Goal: Task Accomplishment & Management: Complete application form

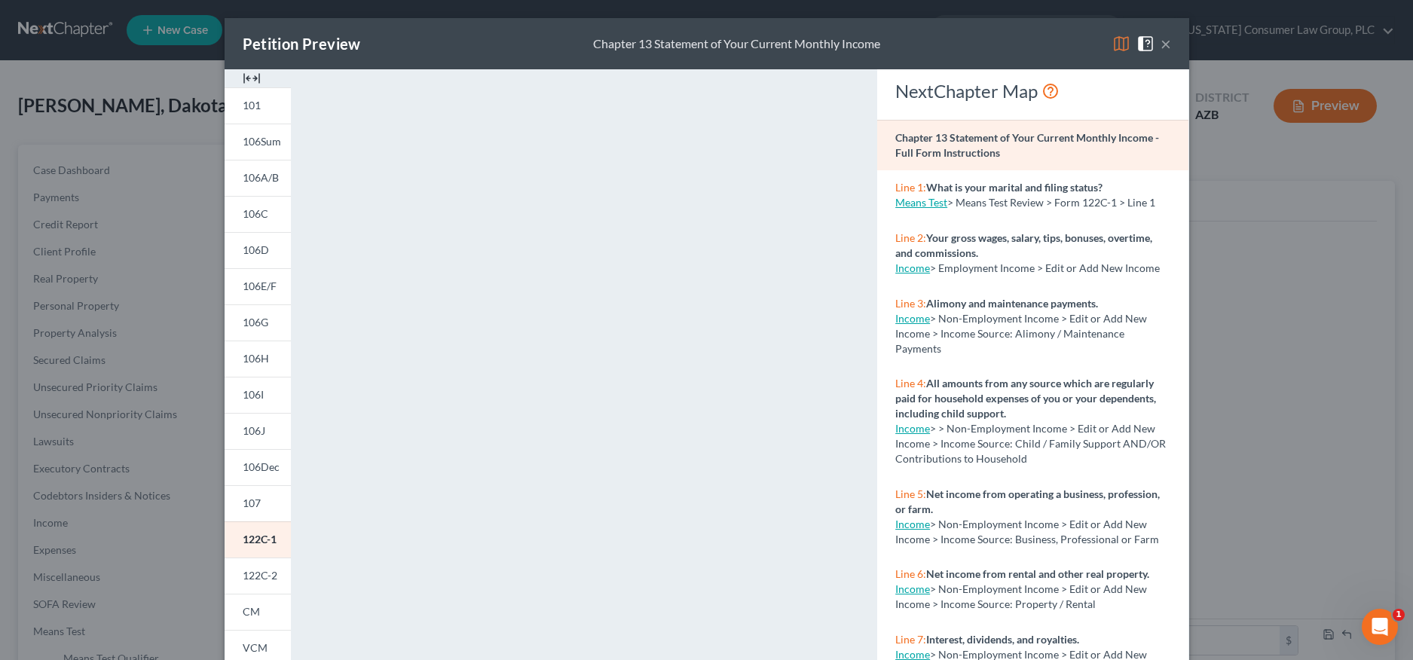
click at [1160, 44] on button "×" at bounding box center [1165, 44] width 11 height 18
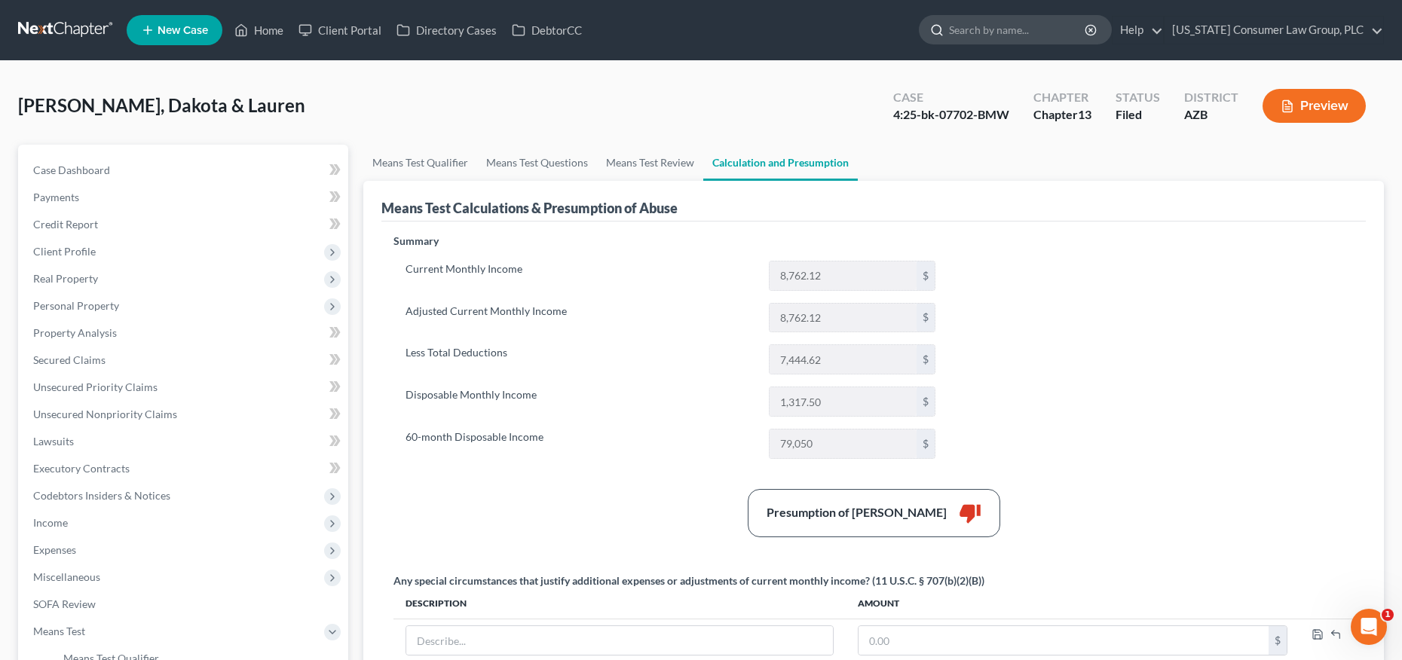
click at [994, 35] on input "search" at bounding box center [1018, 30] width 138 height 28
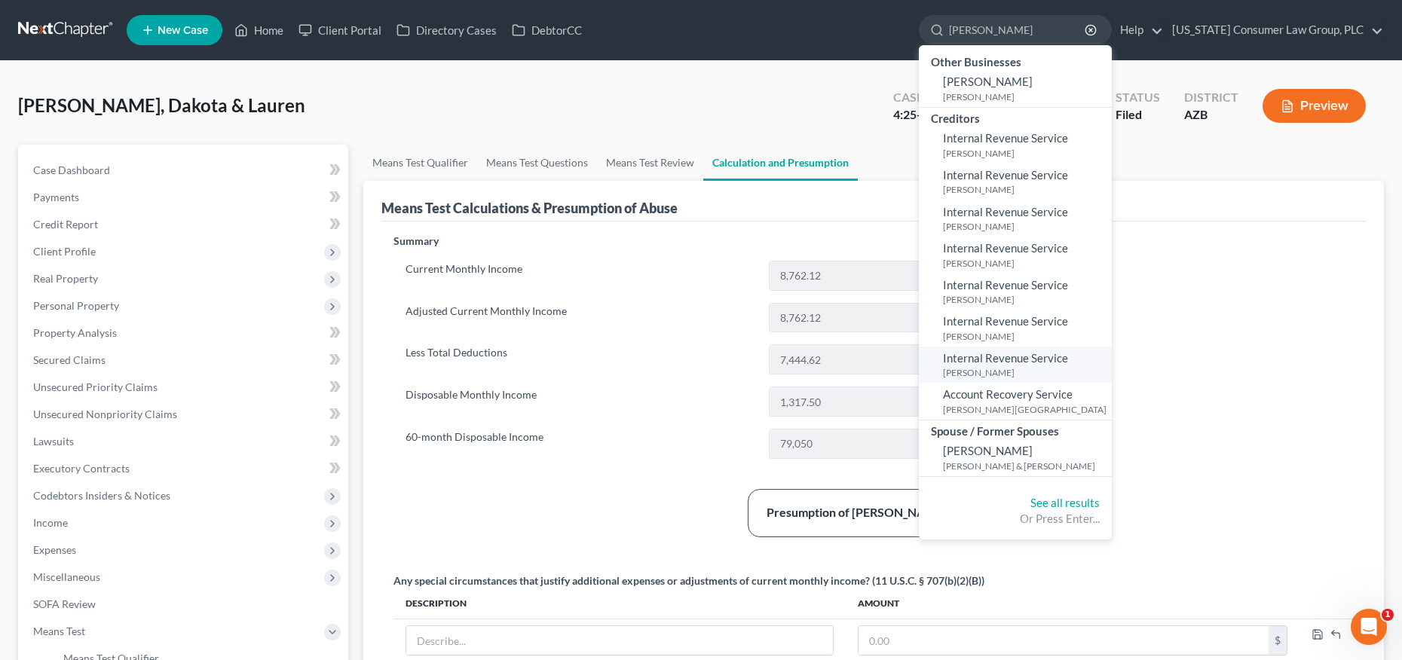
type input "[PERSON_NAME]"
click at [992, 362] on span "Internal Revenue Service" at bounding box center [1005, 358] width 125 height 14
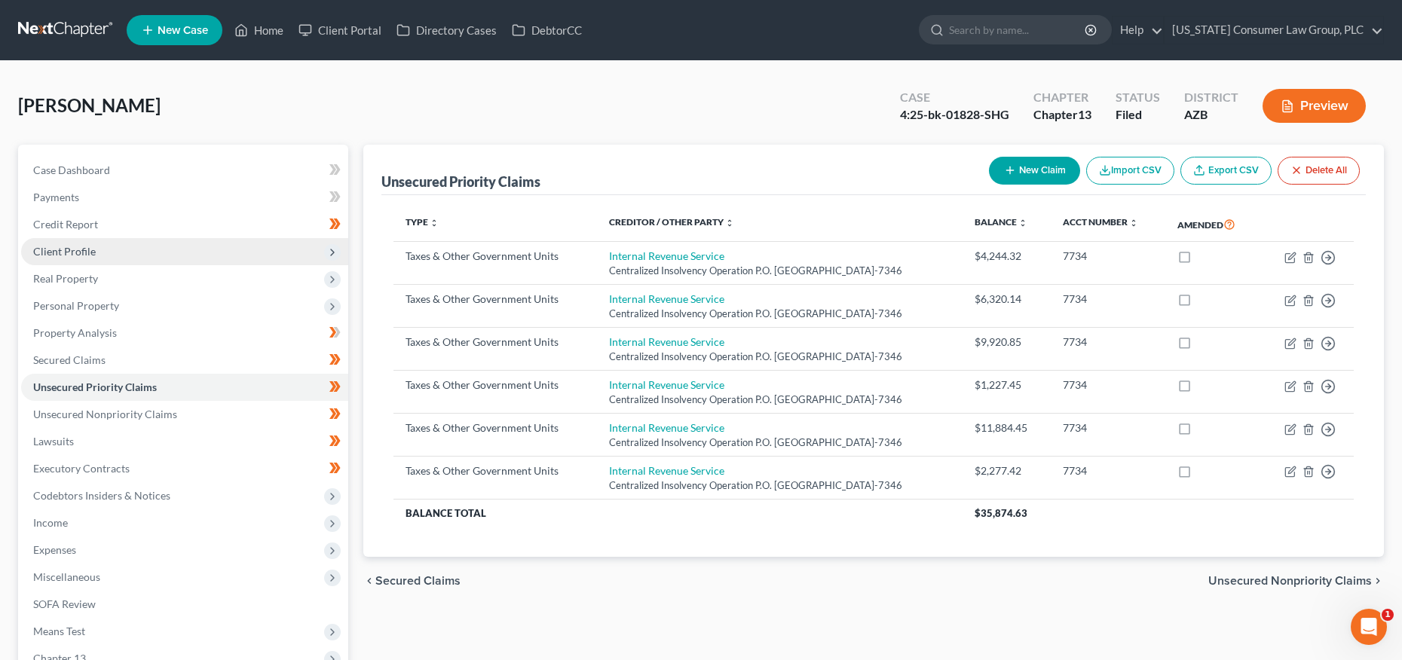
click at [75, 250] on span "Client Profile" at bounding box center [64, 251] width 63 height 13
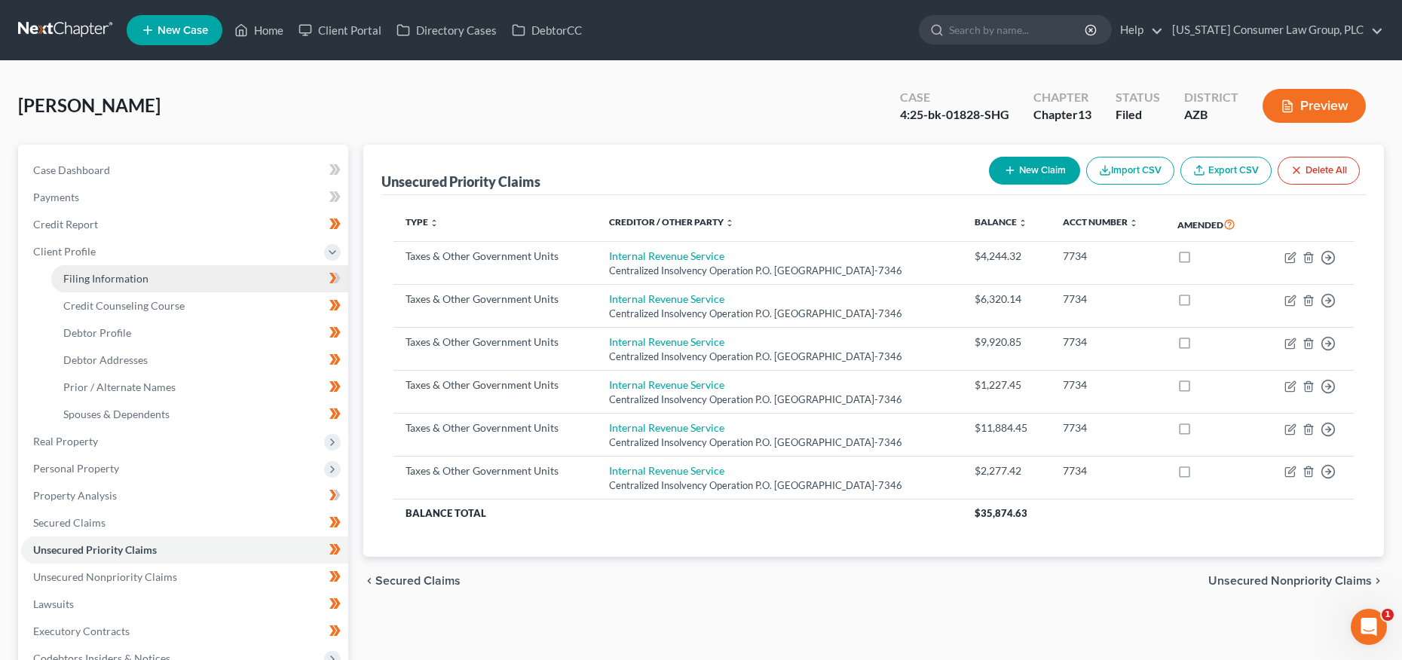
click at [79, 275] on span "Filing Information" at bounding box center [105, 278] width 85 height 13
select select "1"
select select "0"
select select "3"
select select "4"
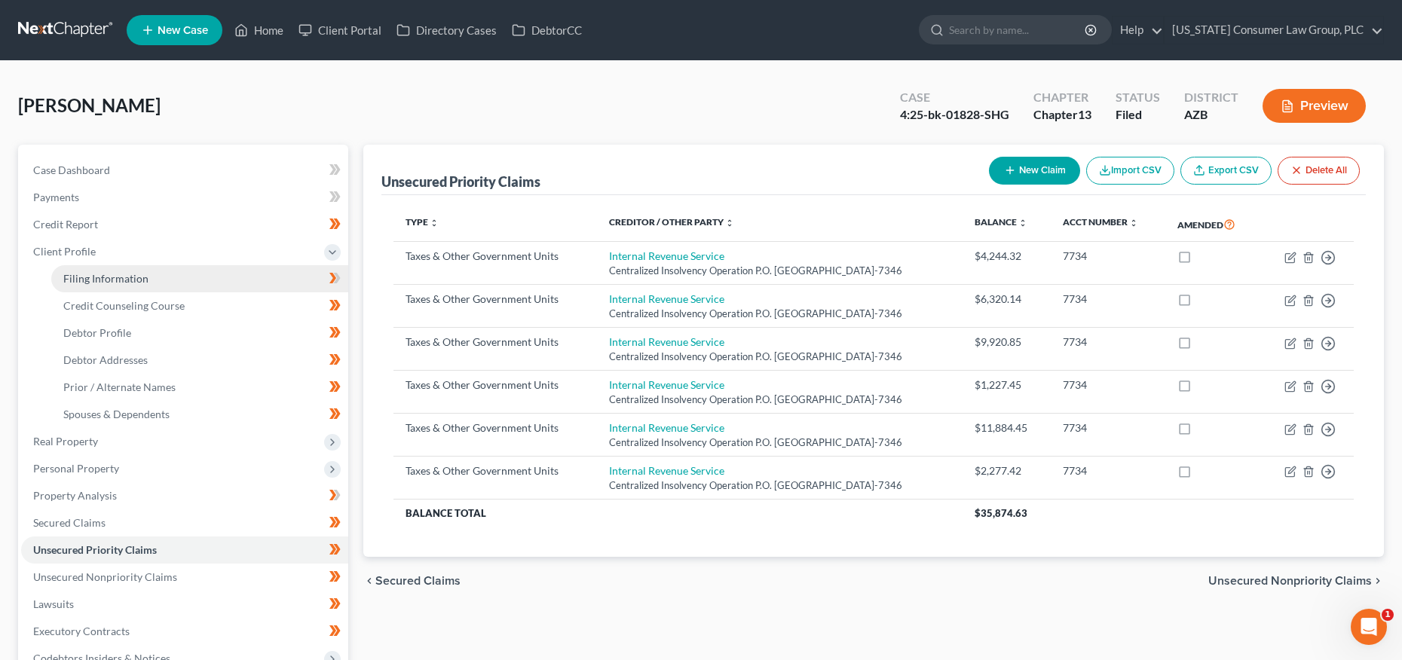
select select "0"
select select "3"
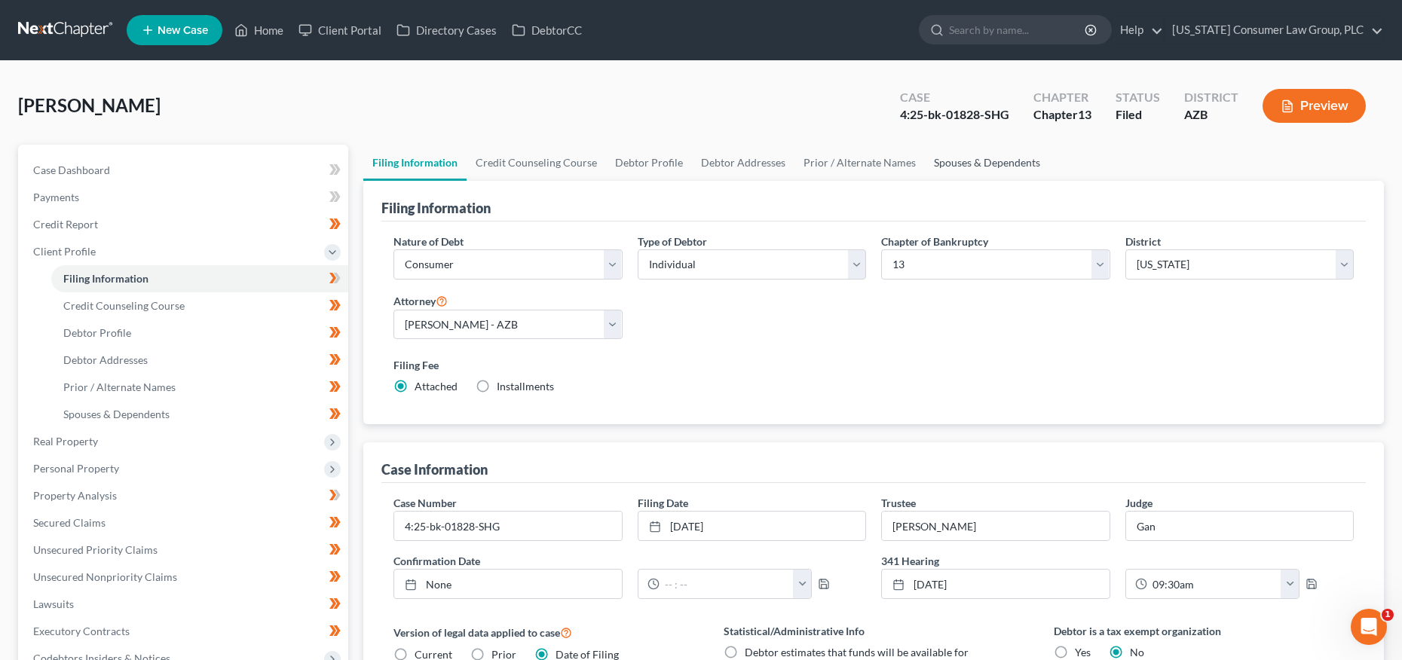
click at [961, 154] on link "Spouses & Dependents" at bounding box center [987, 163] width 124 height 36
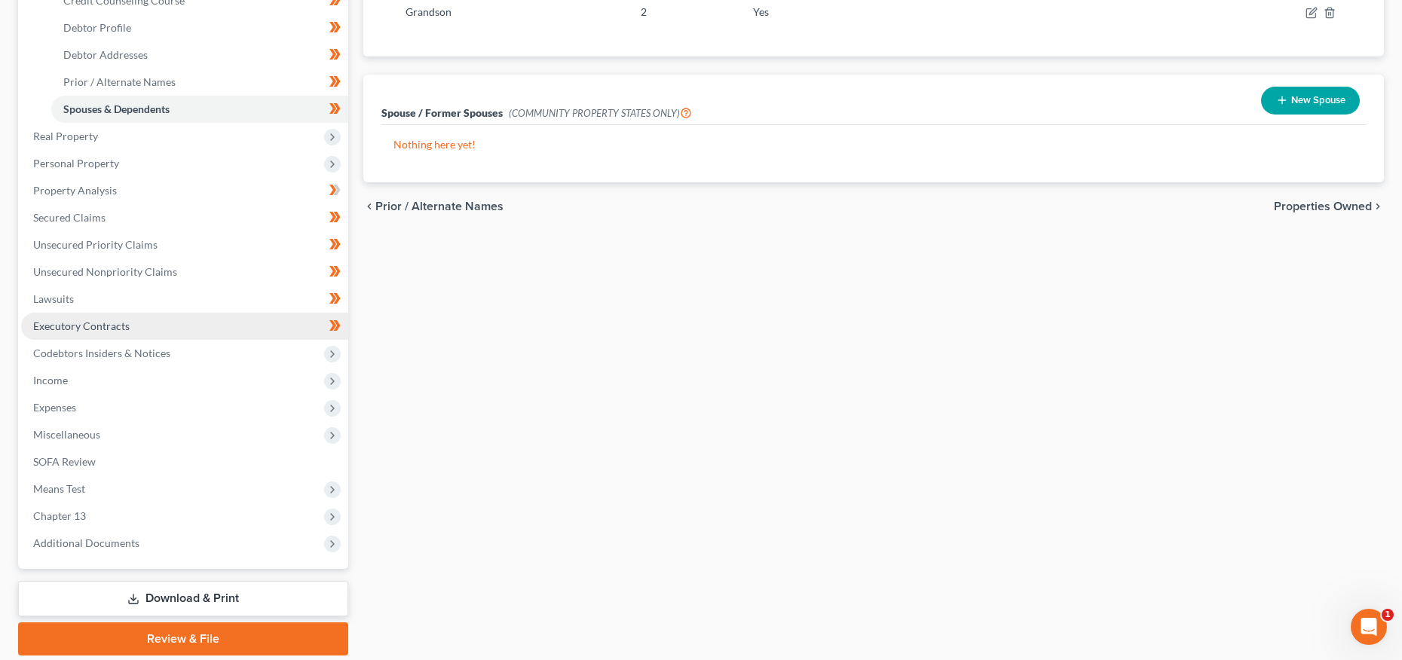
scroll to position [356, 0]
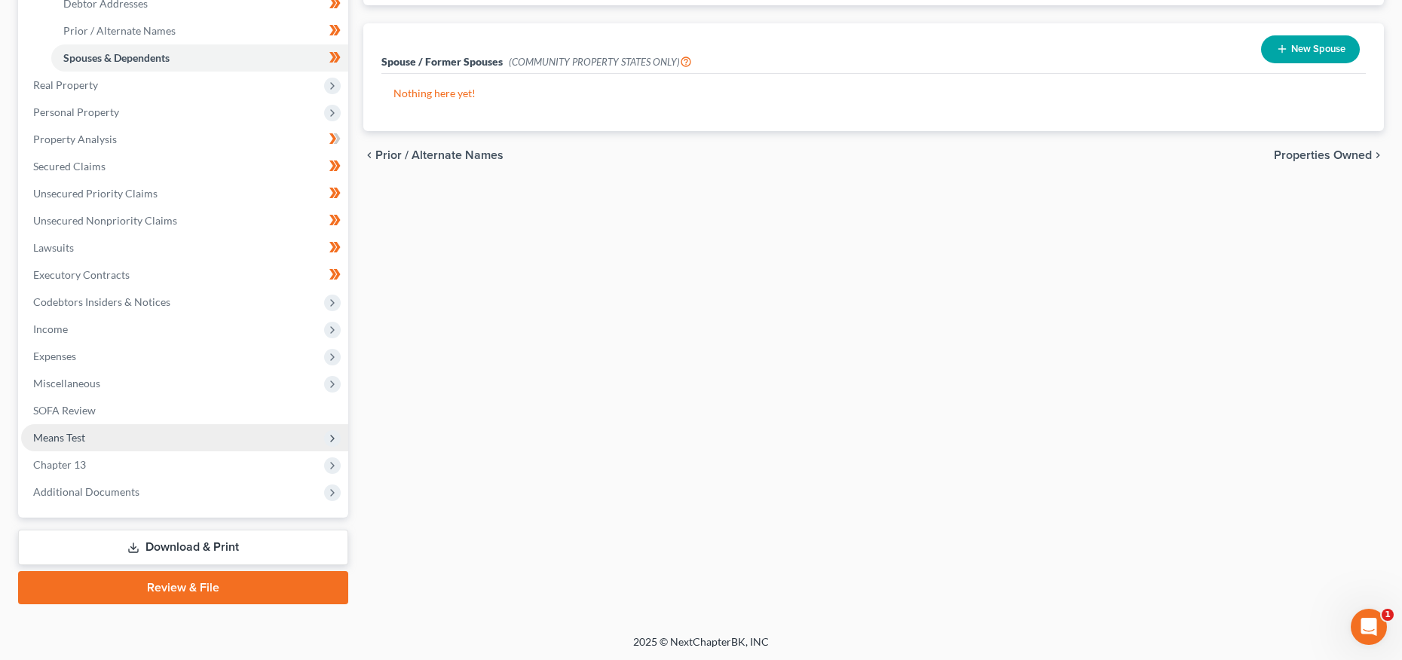
click at [83, 437] on span "Means Test" at bounding box center [59, 437] width 52 height 13
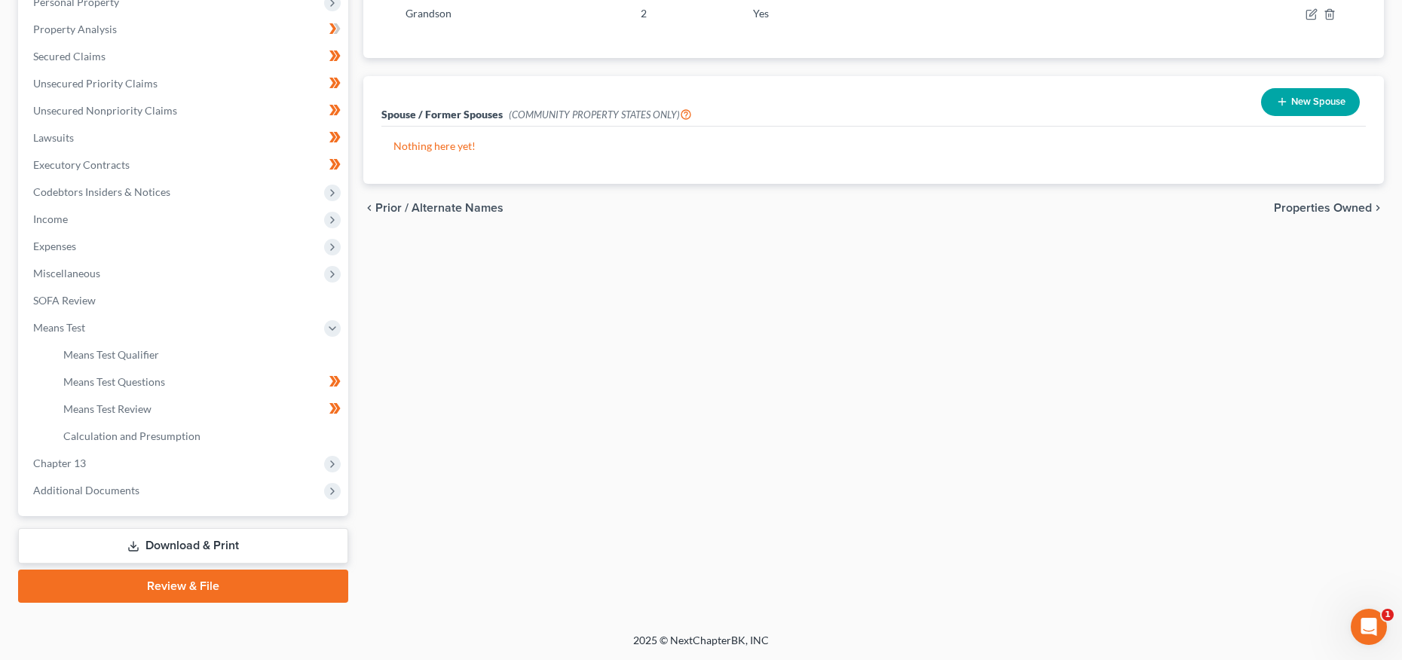
scroll to position [302, 0]
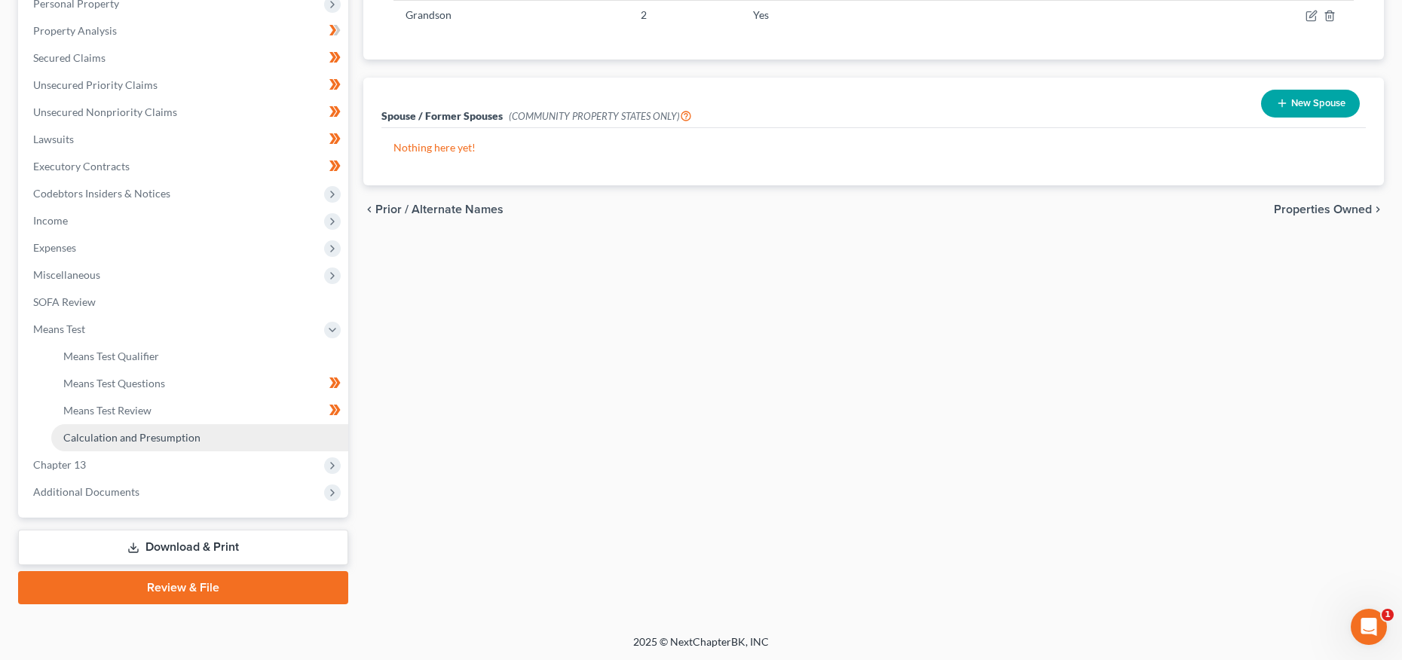
click at [134, 443] on link "Calculation and Presumption" at bounding box center [199, 437] width 297 height 27
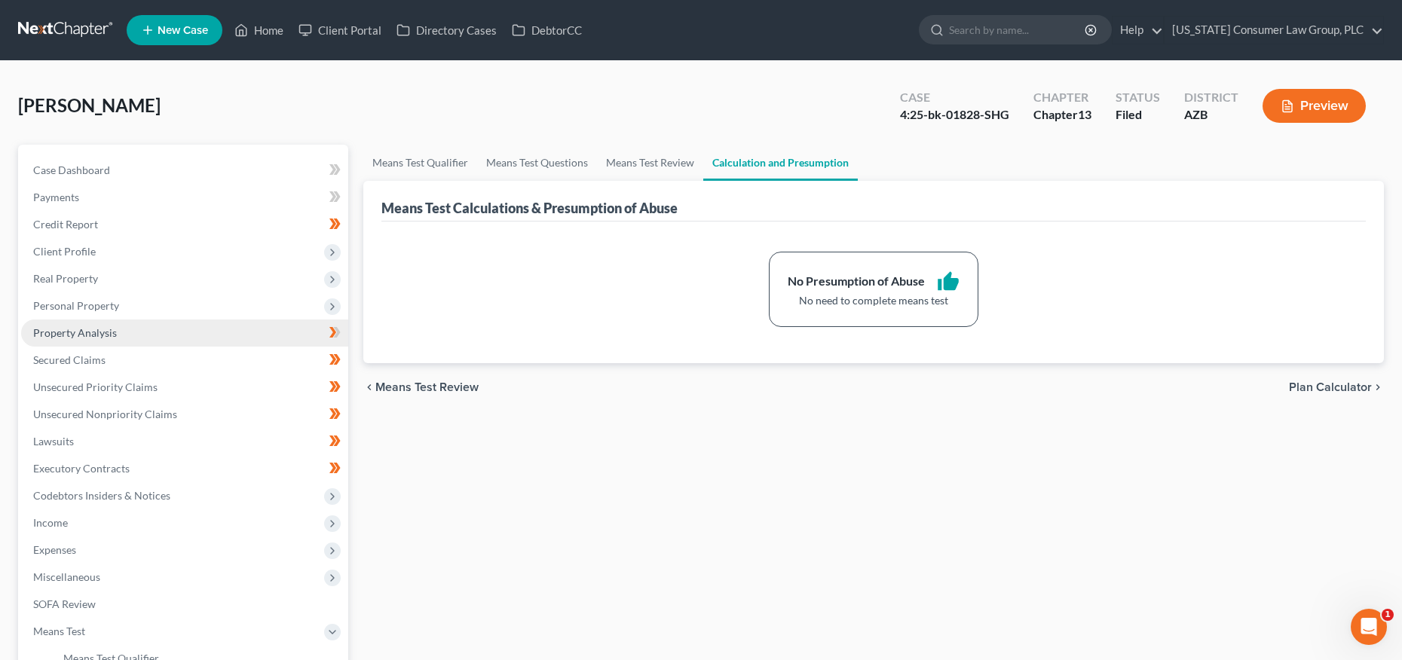
click at [76, 330] on span "Property Analysis" at bounding box center [75, 332] width 84 height 13
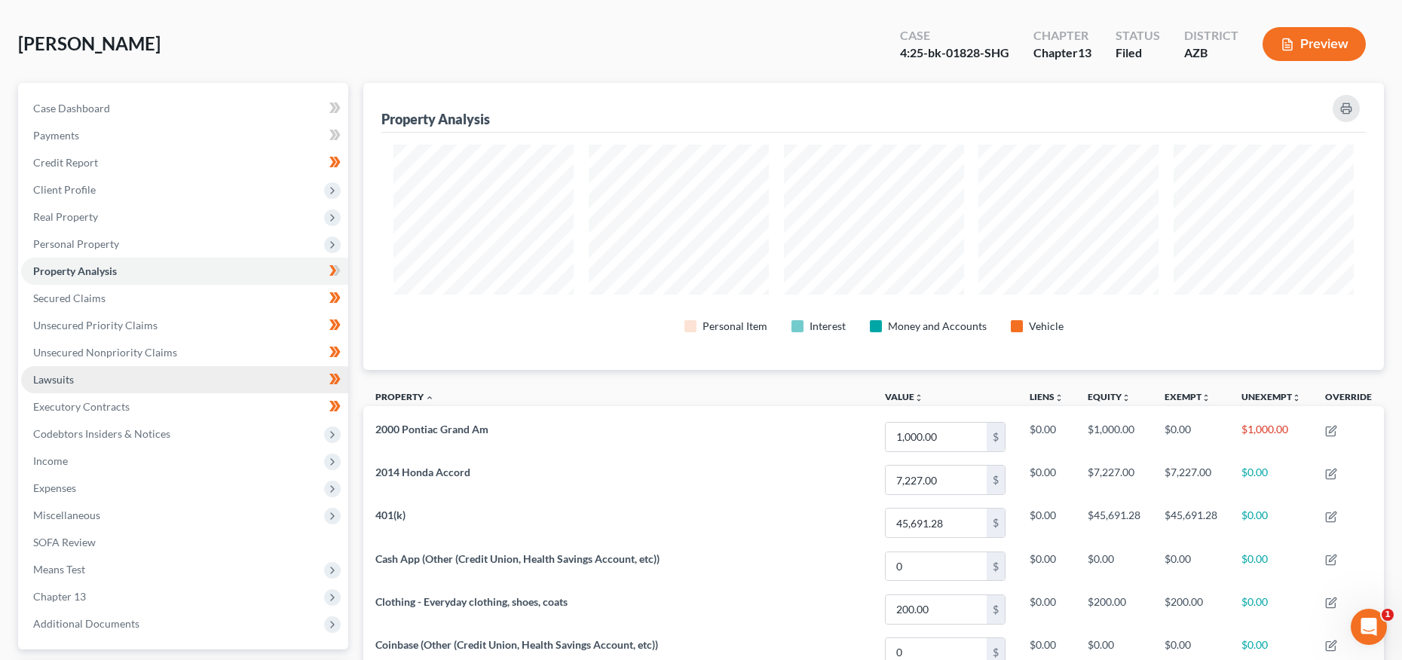
scroll to position [145, 0]
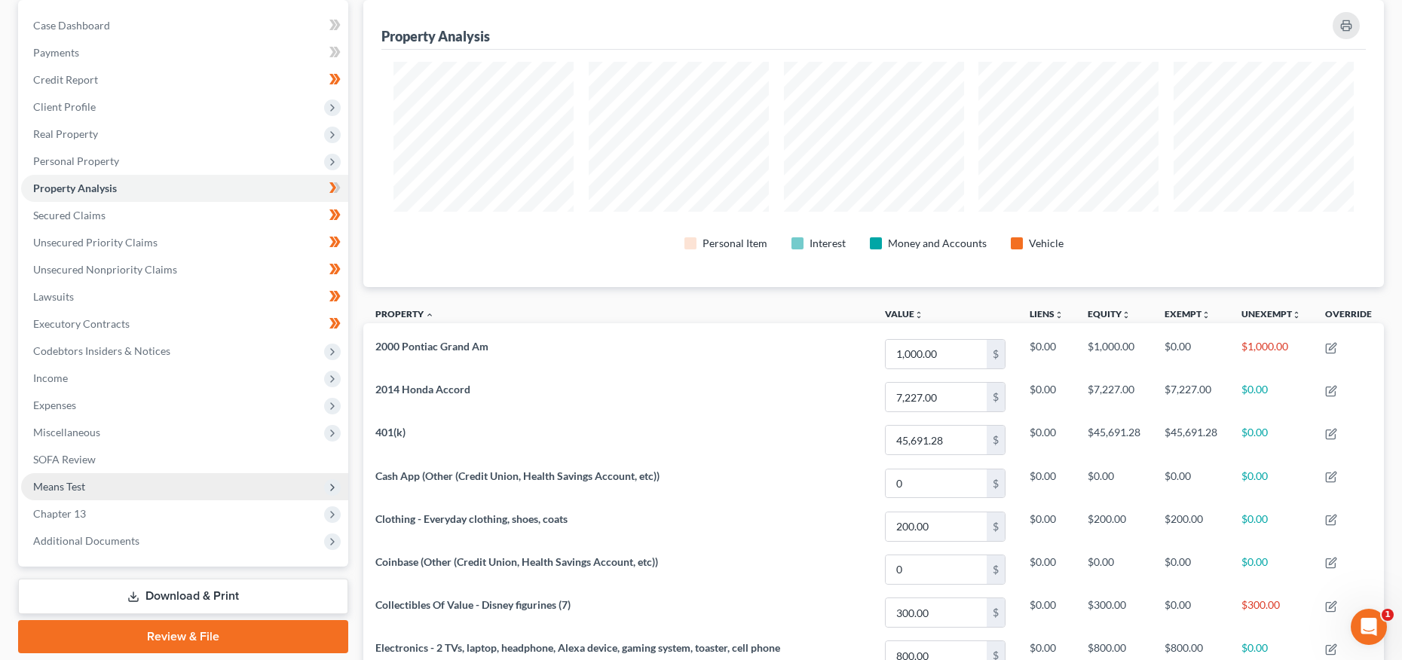
click at [60, 478] on span "Means Test" at bounding box center [184, 486] width 327 height 27
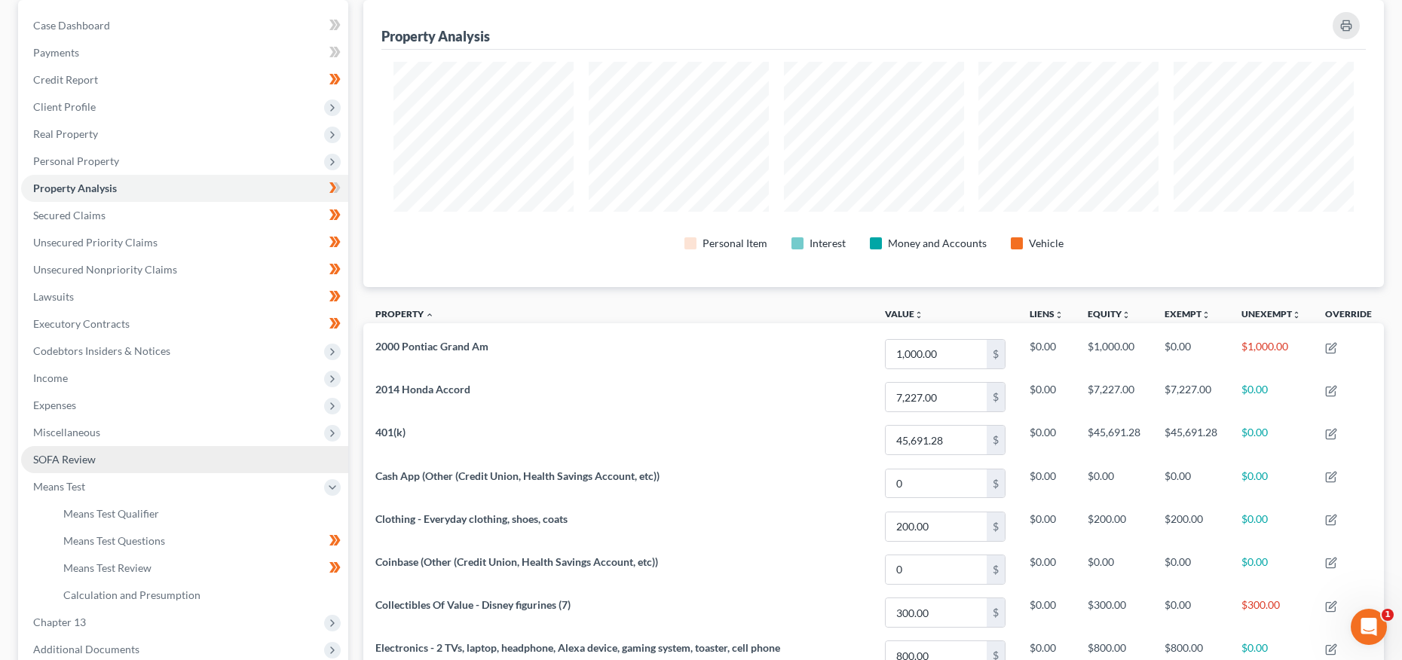
click at [73, 462] on span "SOFA Review" at bounding box center [64, 459] width 63 height 13
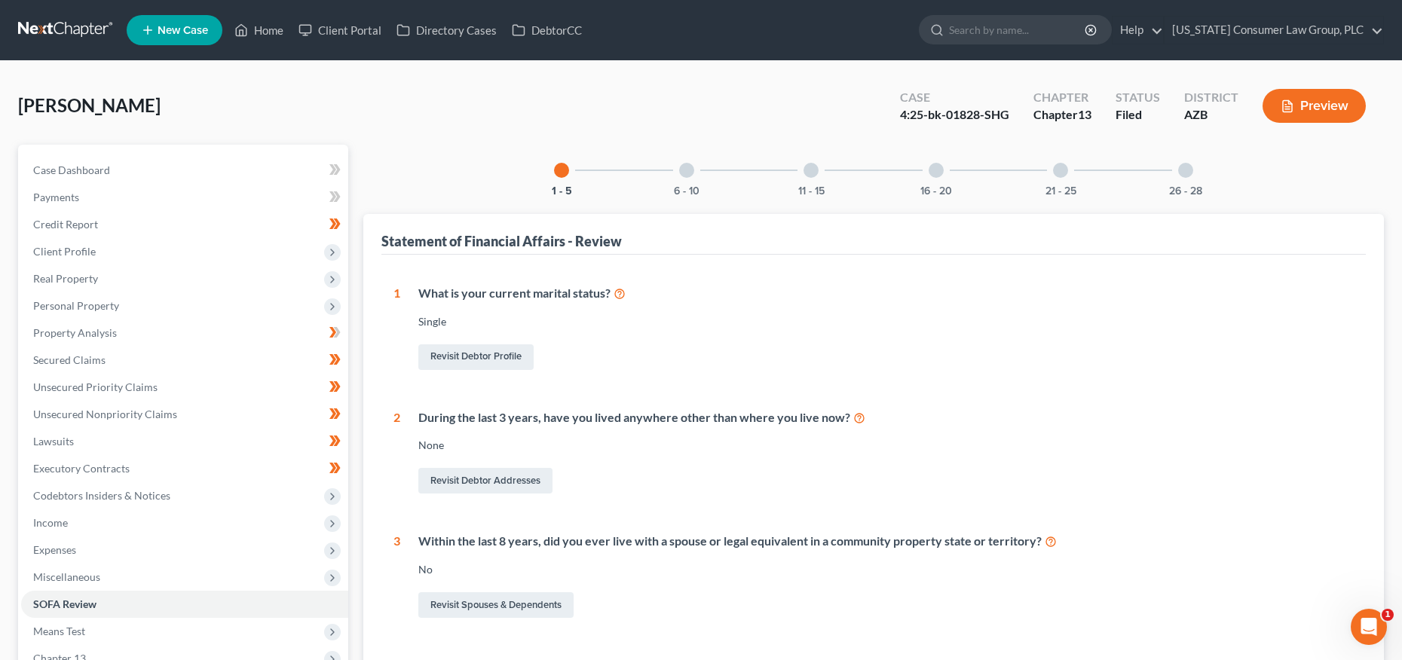
click at [683, 164] on div at bounding box center [686, 170] width 15 height 15
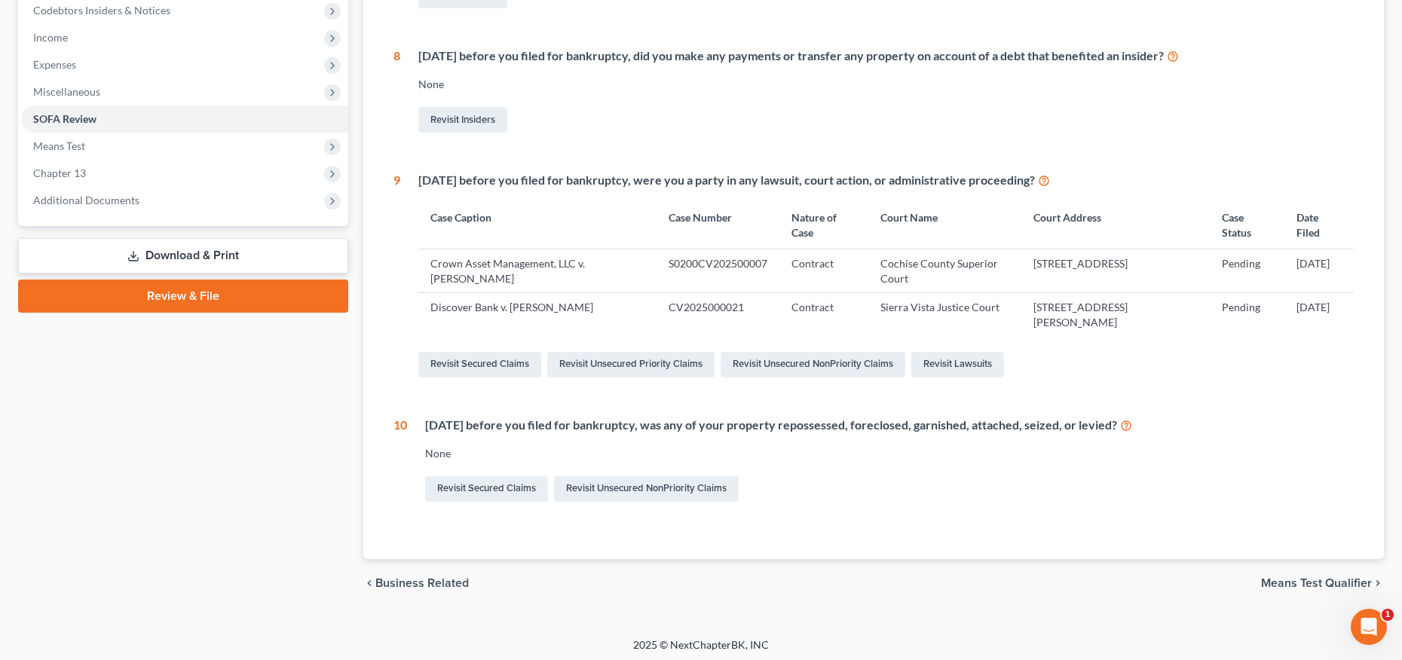
scroll to position [62, 0]
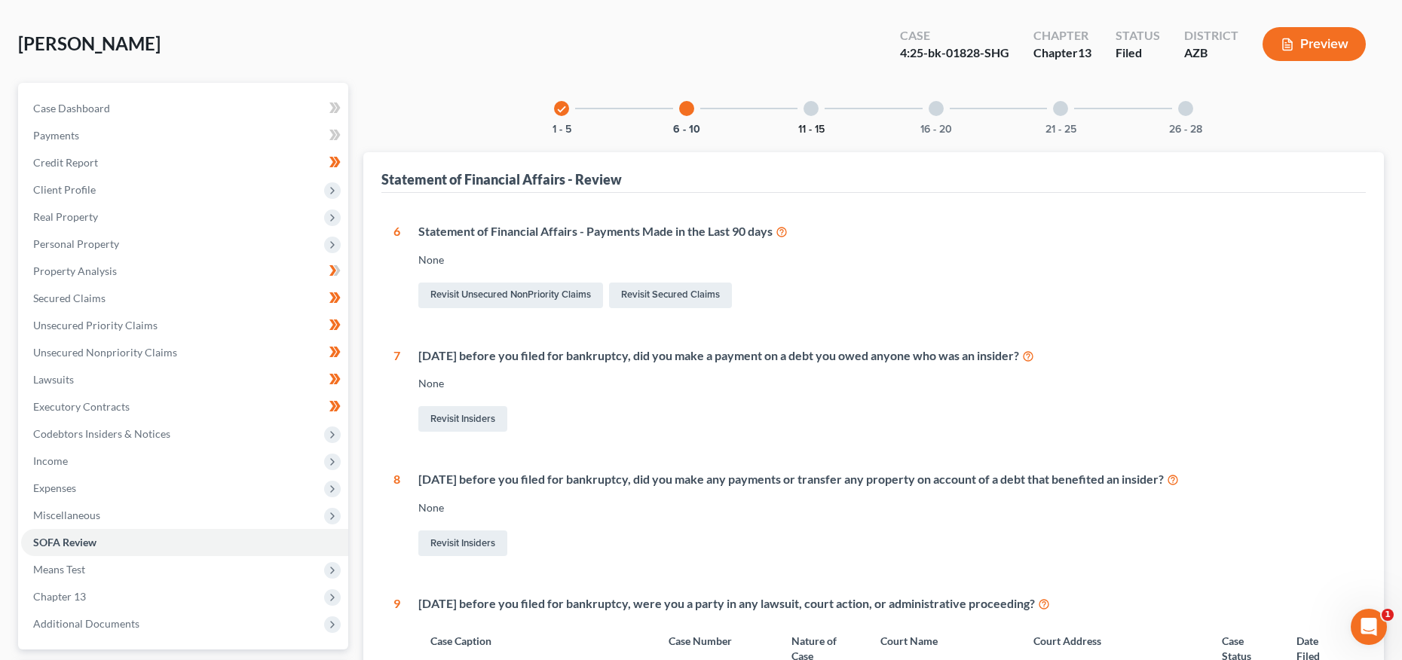
drag, startPoint x: 818, startPoint y: 124, endPoint x: 825, endPoint y: 145, distance: 23.1
click at [818, 124] on button "11 - 15" at bounding box center [811, 129] width 26 height 11
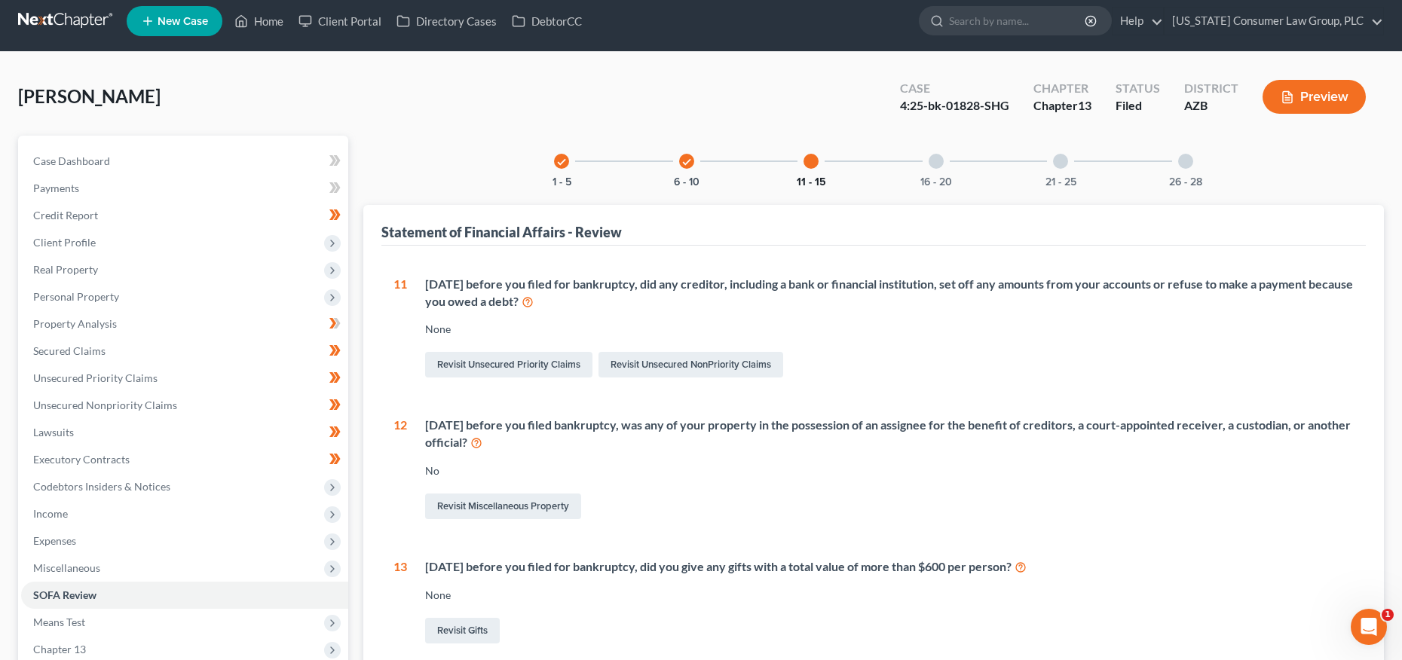
scroll to position [0, 0]
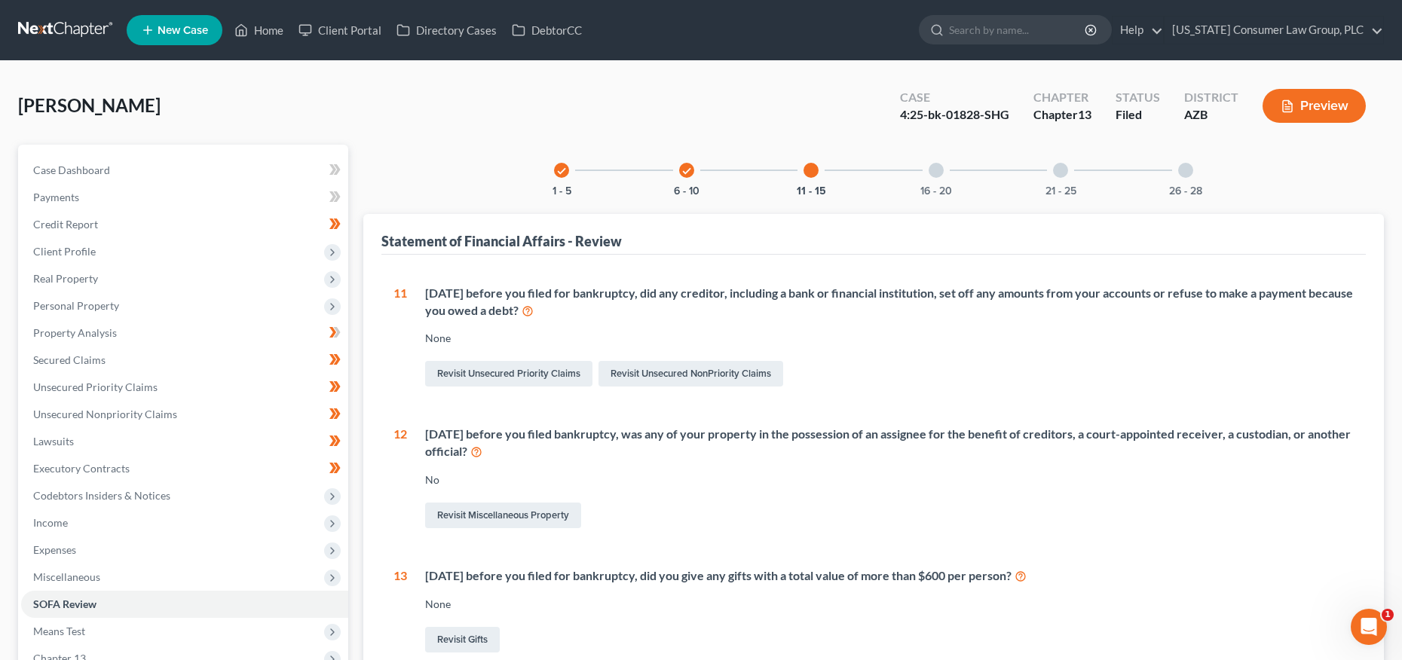
click at [962, 186] on div "check 1 - 5 check 6 - 10 11 - 15 16 - 20 21 - 25 26 - 28" at bounding box center [873, 170] width 675 height 51
click at [934, 179] on div "16 - 20" at bounding box center [935, 170] width 51 height 51
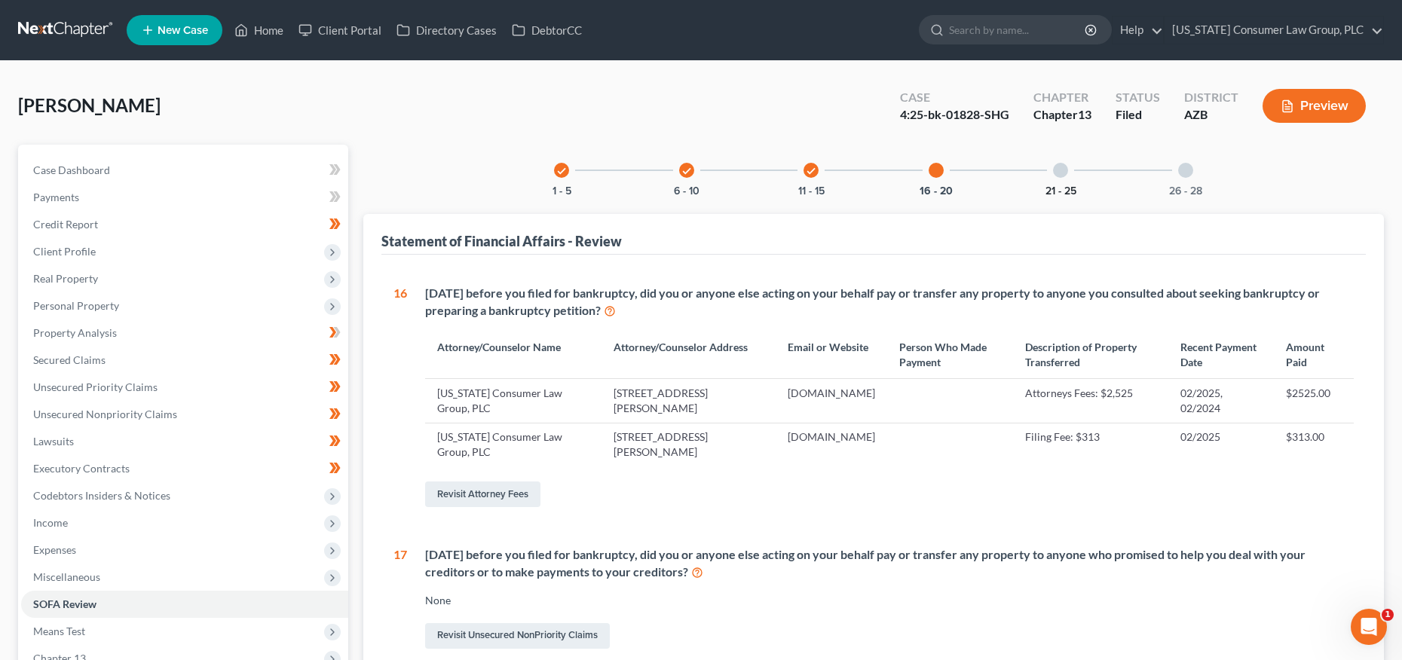
click at [1060, 180] on div "21 - 25" at bounding box center [1060, 170] width 51 height 51
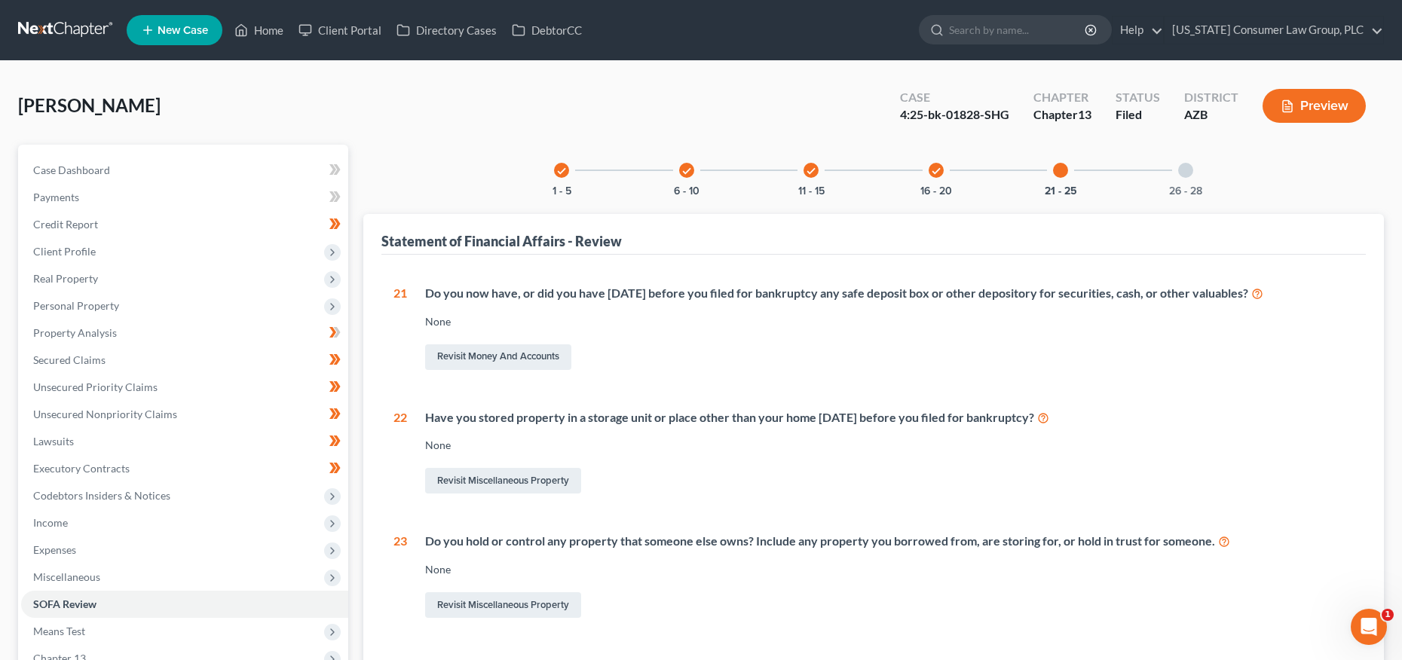
click at [1176, 182] on div "26 - 28" at bounding box center [1185, 170] width 51 height 51
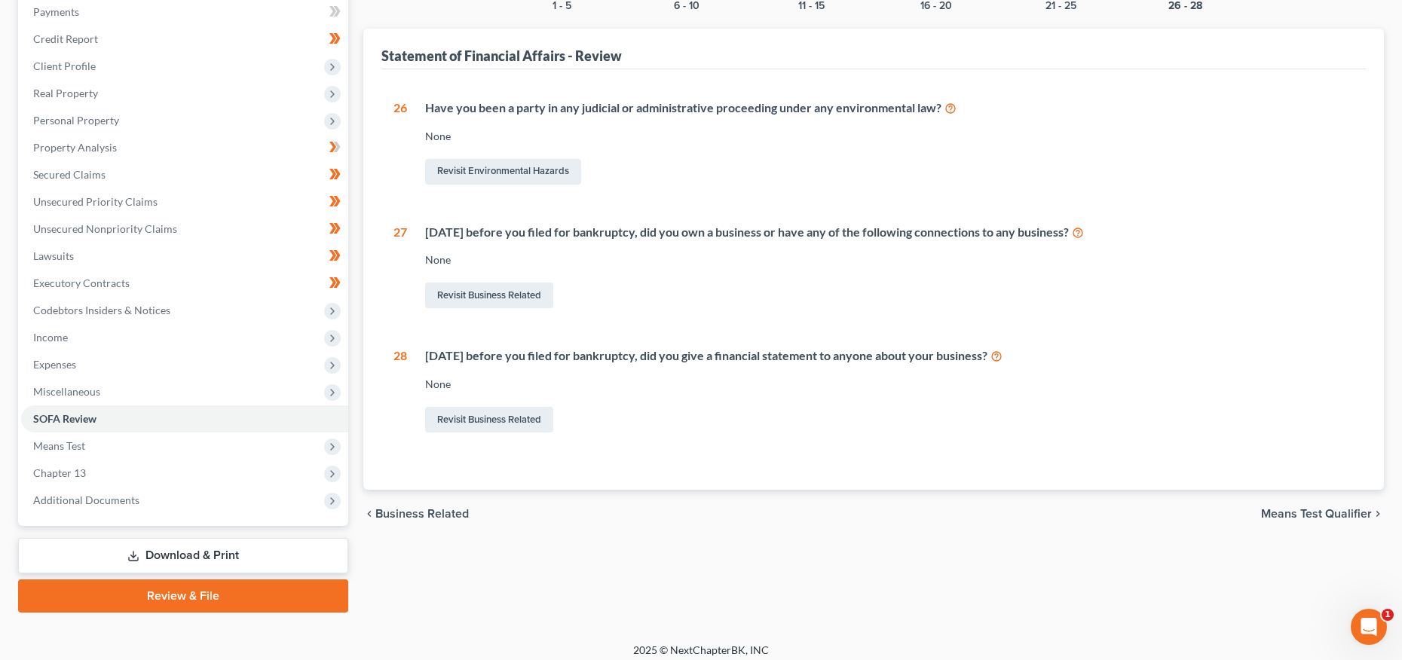
scroll to position [194, 0]
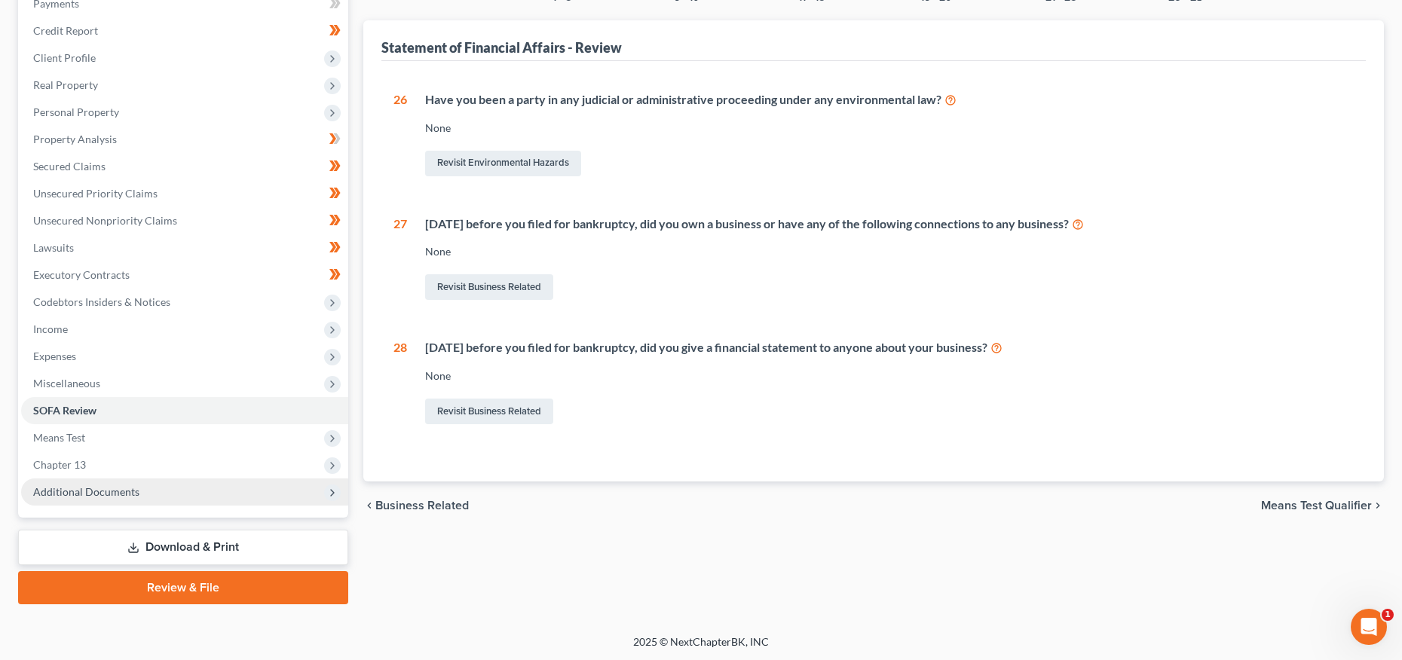
click at [96, 494] on span "Additional Documents" at bounding box center [86, 491] width 106 height 13
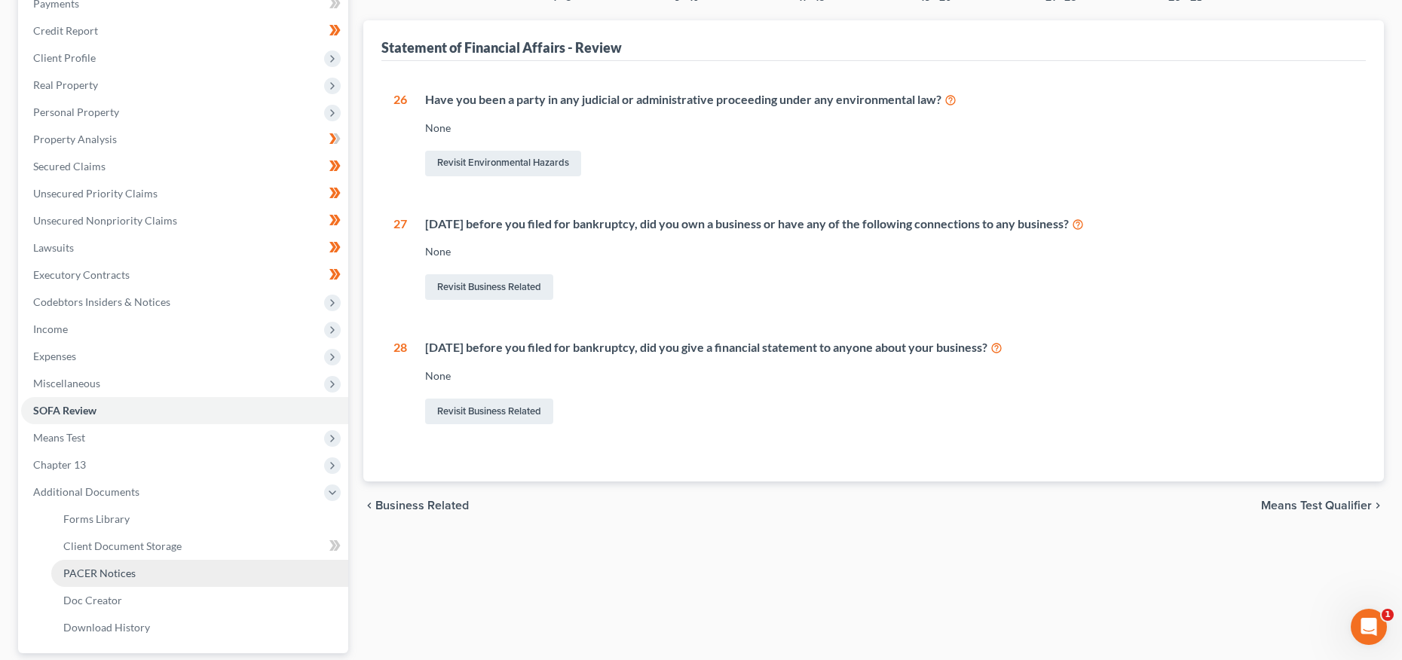
click at [84, 576] on span "PACER Notices" at bounding box center [99, 573] width 72 height 13
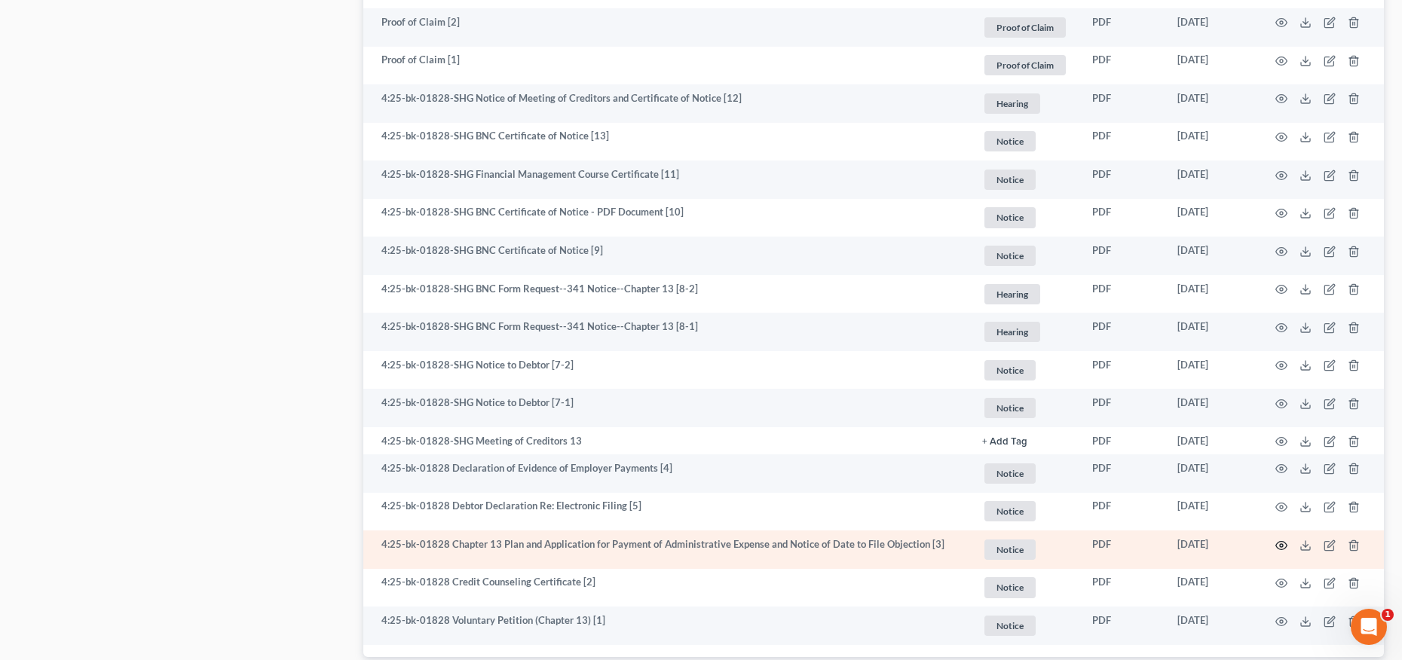
click at [1277, 543] on icon "button" at bounding box center [1281, 545] width 11 height 8
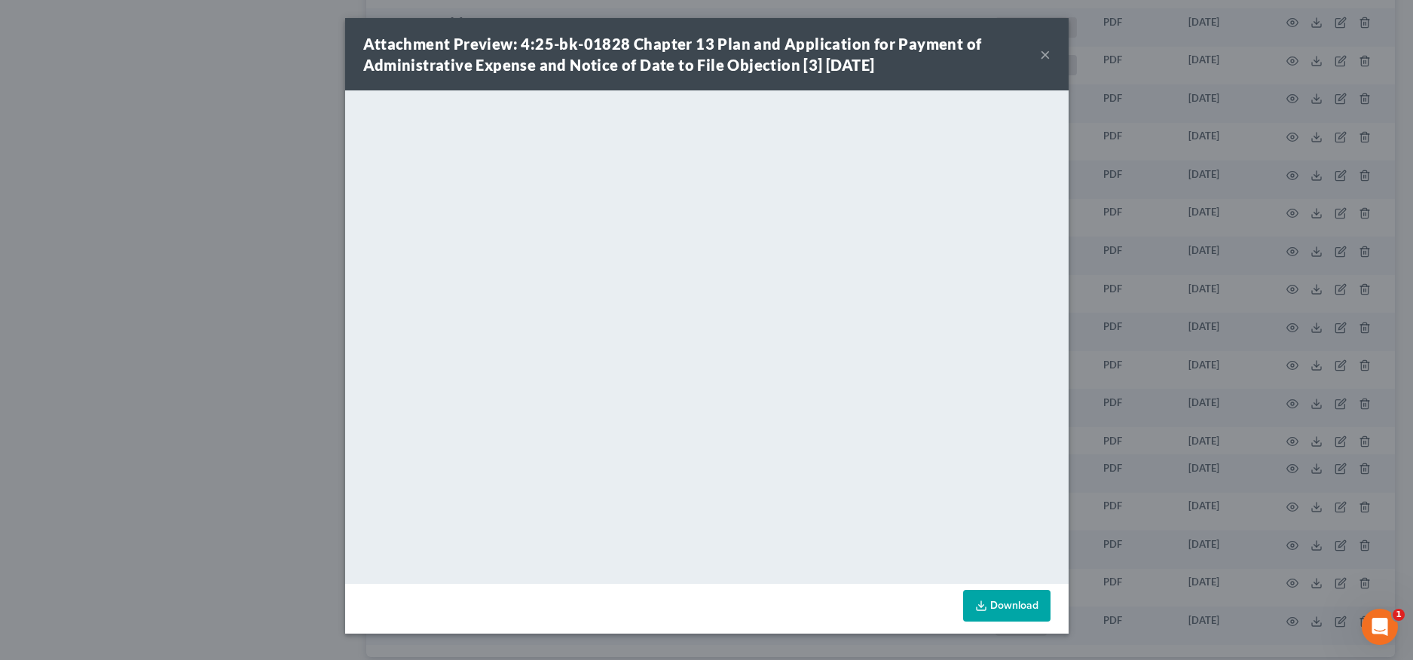
click at [1047, 55] on button "×" at bounding box center [1045, 54] width 11 height 18
